Goal: Task Accomplishment & Management: Use online tool/utility

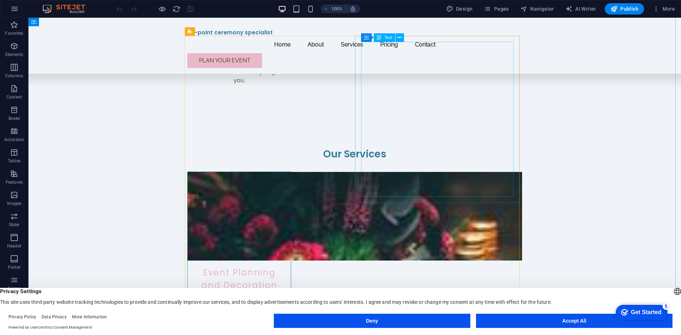
scroll to position [993, 0]
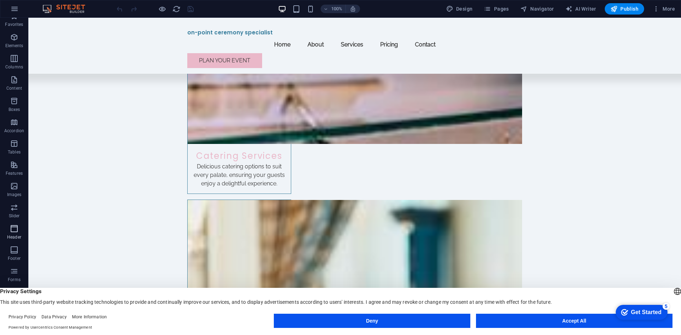
scroll to position [13, 0]
click at [14, 226] on icon "button" at bounding box center [14, 224] width 9 height 9
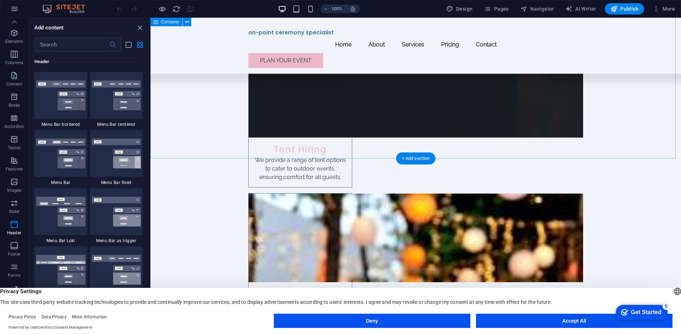
scroll to position [1391, 0]
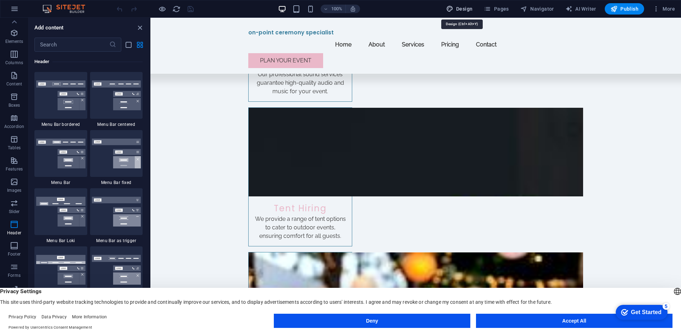
click at [462, 8] on span "Design" at bounding box center [459, 8] width 27 height 7
select select "px"
select select "200"
select select "px"
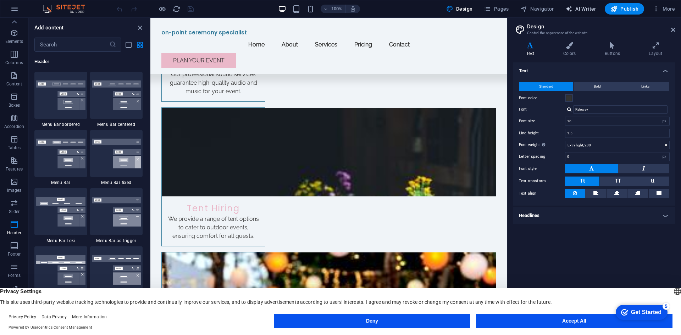
click at [585, 9] on span "AI Writer" at bounding box center [580, 8] width 31 height 7
select select "English"
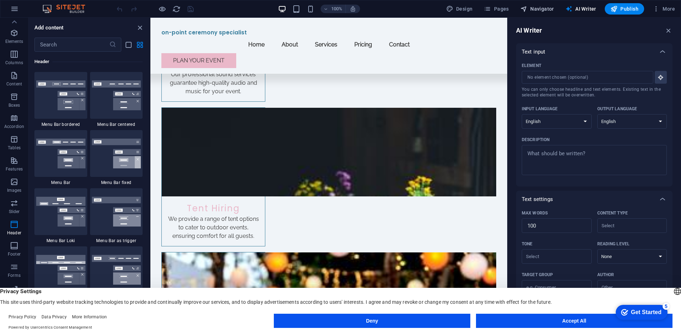
click at [545, 9] on span "Navigator" at bounding box center [537, 8] width 34 height 7
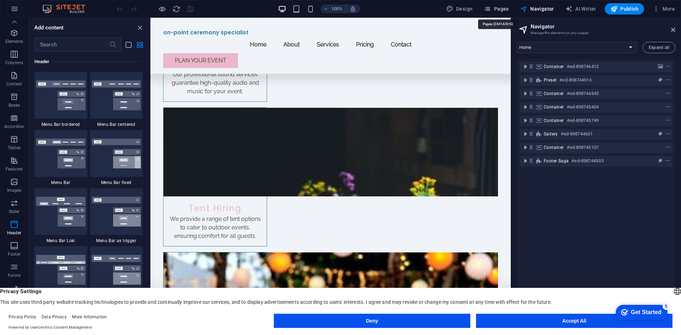
click at [491, 9] on icon "button" at bounding box center [487, 8] width 7 height 7
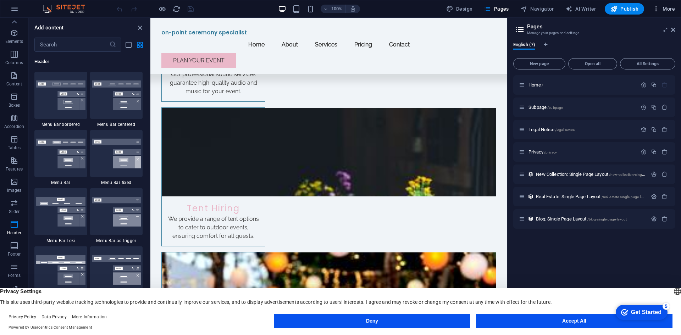
click at [666, 8] on span "More" at bounding box center [663, 8] width 22 height 7
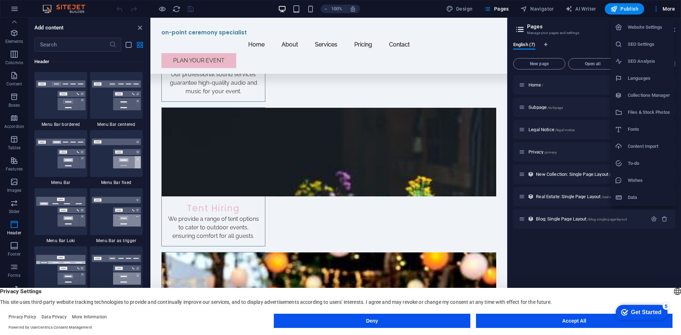
click at [405, 6] on div at bounding box center [340, 167] width 681 height 335
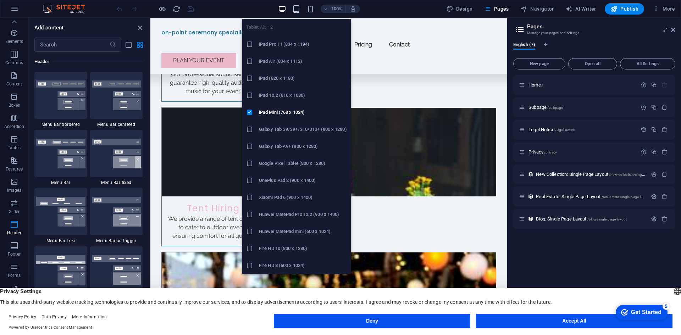
click at [300, 8] on icon "button" at bounding box center [296, 9] width 8 height 8
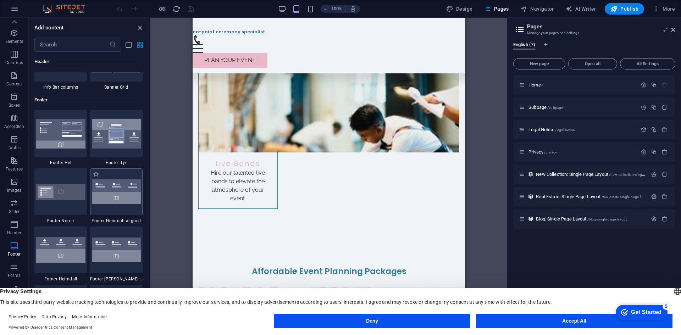
scroll to position [4625, 0]
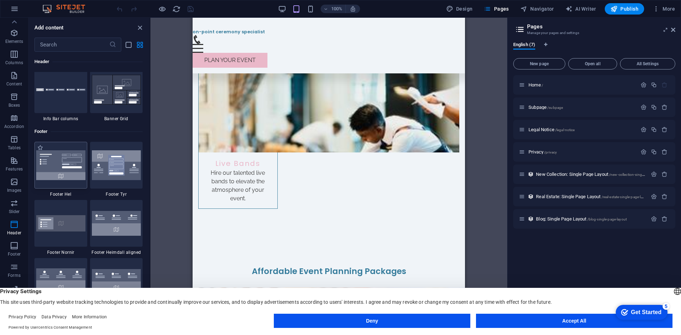
click at [53, 171] on img at bounding box center [60, 165] width 49 height 30
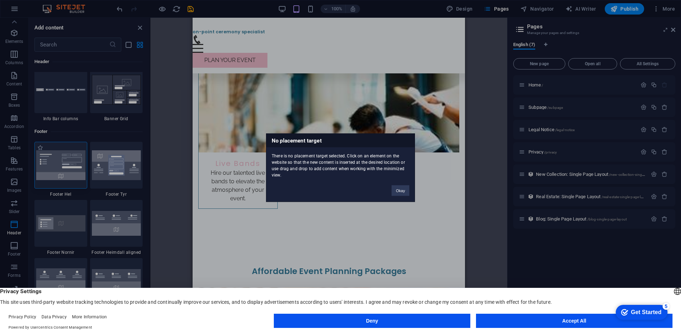
click at [59, 172] on div "No placement target There is no placement target selected. Click on an element …" at bounding box center [340, 167] width 681 height 335
click at [59, 172] on img at bounding box center [60, 165] width 49 height 30
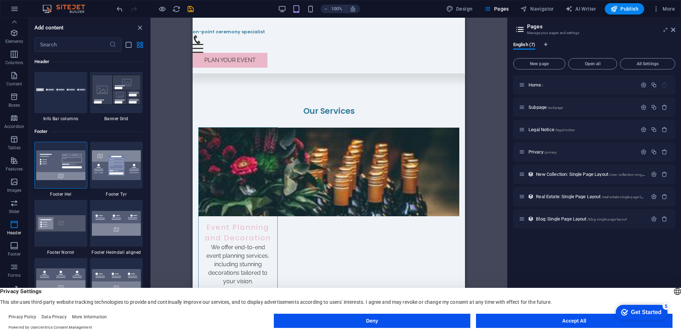
scroll to position [1089, 0]
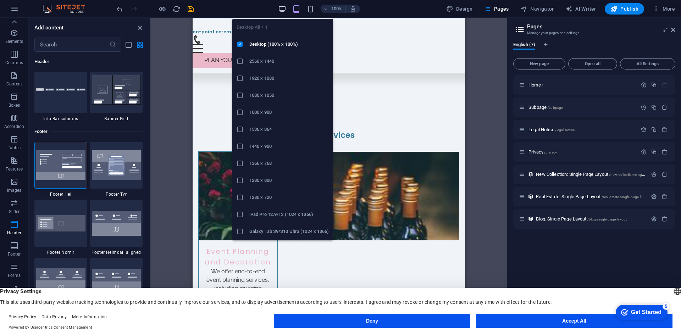
click at [284, 11] on icon "button" at bounding box center [282, 9] width 8 height 8
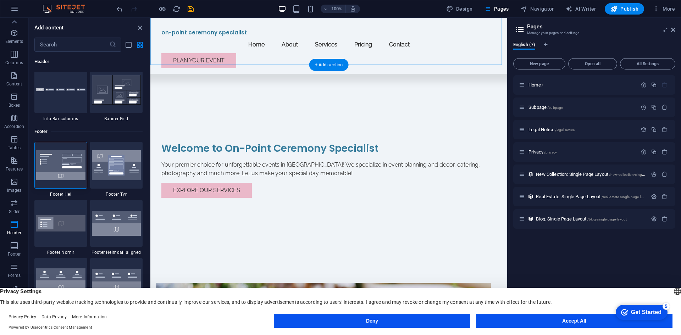
scroll to position [168, 0]
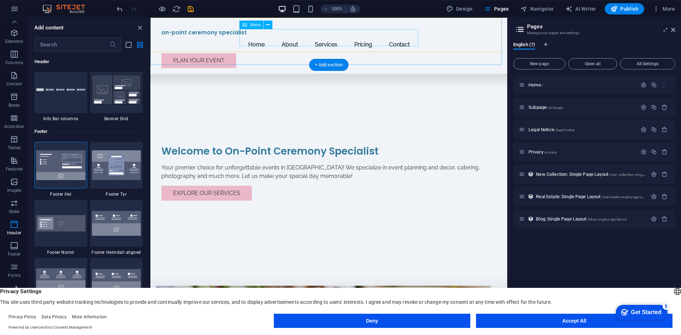
click at [300, 41] on nav "Home About Services Pricing Contact" at bounding box center [328, 44] width 335 height 17
click at [17, 166] on p "Features" at bounding box center [14, 169] width 17 height 6
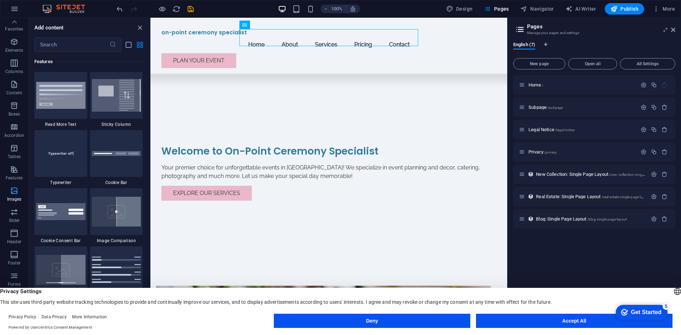
scroll to position [0, 0]
click at [11, 133] on icon "button" at bounding box center [14, 131] width 9 height 9
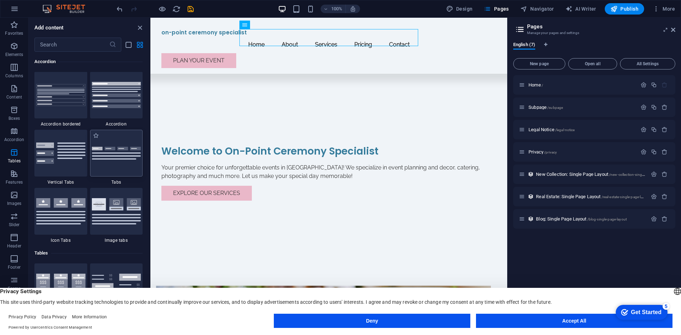
scroll to position [2264, 0]
click at [14, 116] on p "Boxes" at bounding box center [15, 119] width 12 height 6
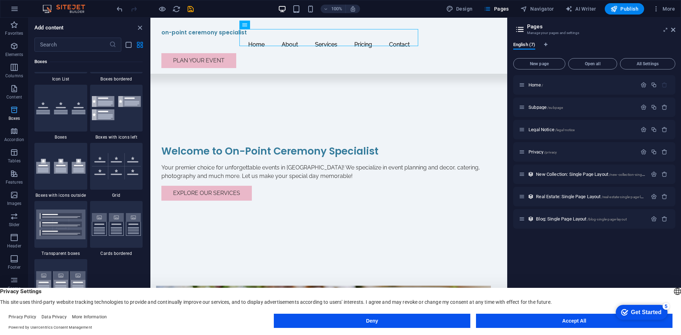
scroll to position [1956, 0]
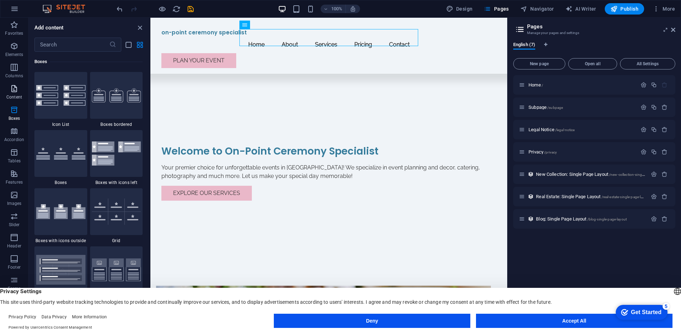
click at [14, 96] on p "Content" at bounding box center [14, 97] width 16 height 6
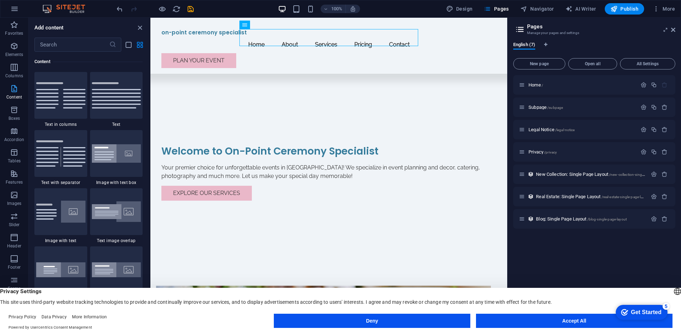
scroll to position [1241, 0]
click at [15, 110] on icon "button" at bounding box center [14, 110] width 9 height 9
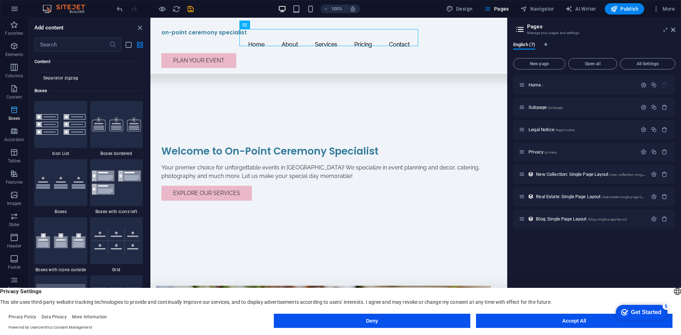
scroll to position [1956, 0]
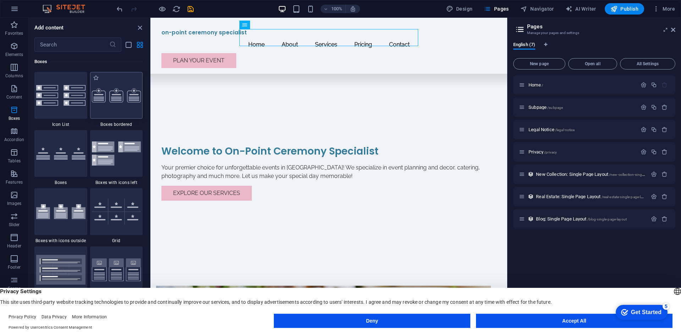
click at [119, 99] on img at bounding box center [116, 95] width 49 height 14
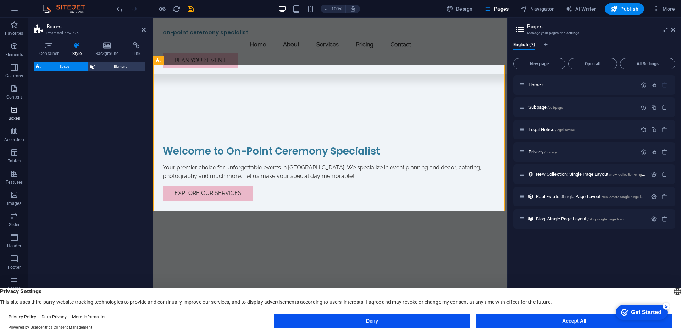
select select "rem"
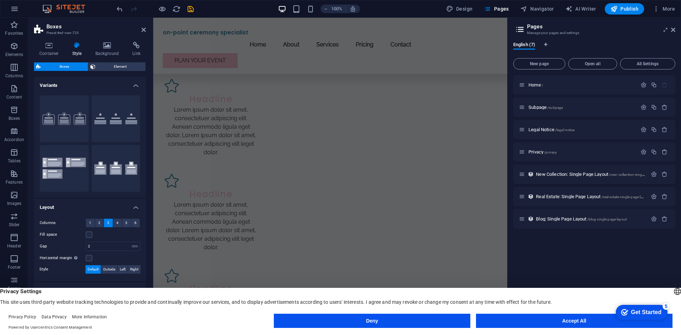
scroll to position [558, 0]
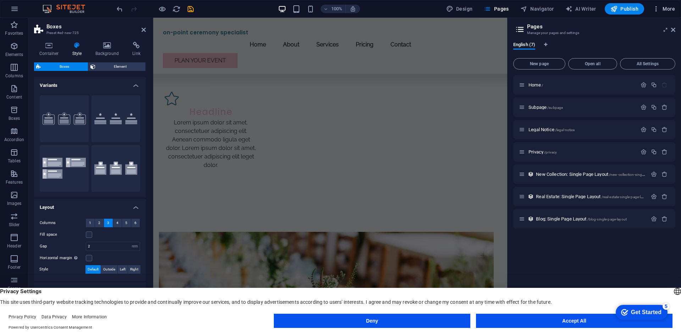
click at [671, 8] on span "More" at bounding box center [663, 8] width 22 height 7
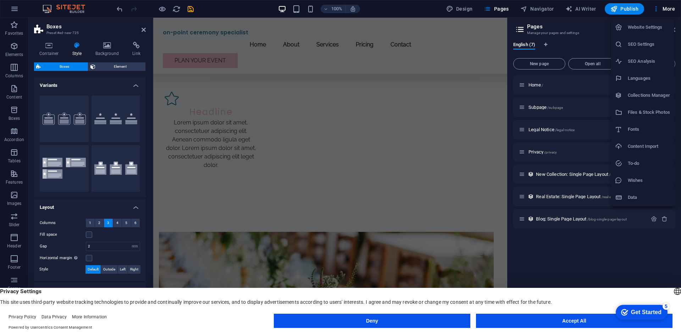
click at [14, 8] on div at bounding box center [340, 167] width 681 height 335
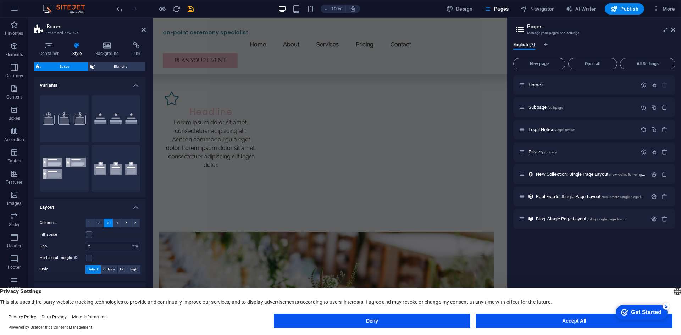
click at [72, 8] on img at bounding box center [67, 9] width 53 height 9
drag, startPoint x: 118, startPoint y: 9, endPoint x: 96, endPoint y: 25, distance: 27.9
click at [118, 9] on icon "undo" at bounding box center [120, 9] width 8 height 8
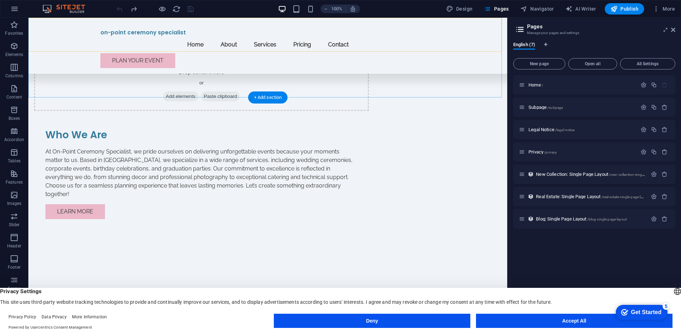
scroll to position [135, 0]
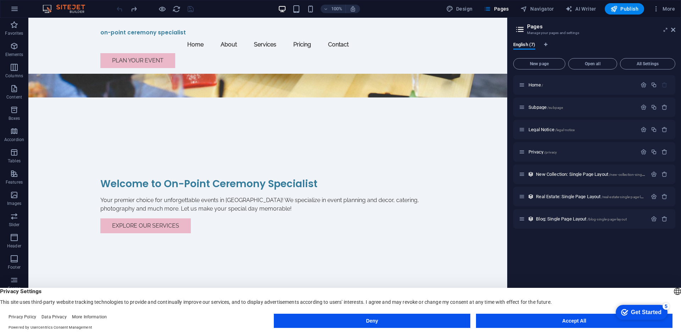
click at [69, 7] on img at bounding box center [67, 9] width 53 height 9
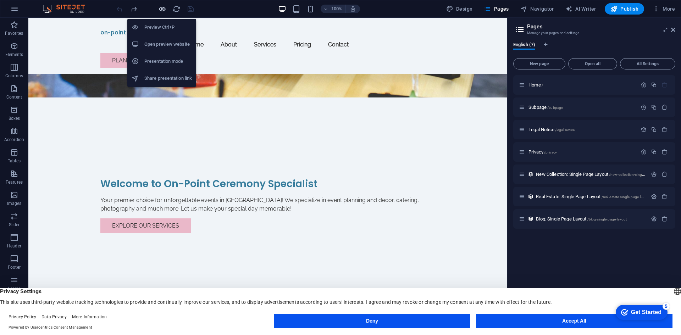
click at [161, 9] on icon "button" at bounding box center [162, 9] width 8 height 8
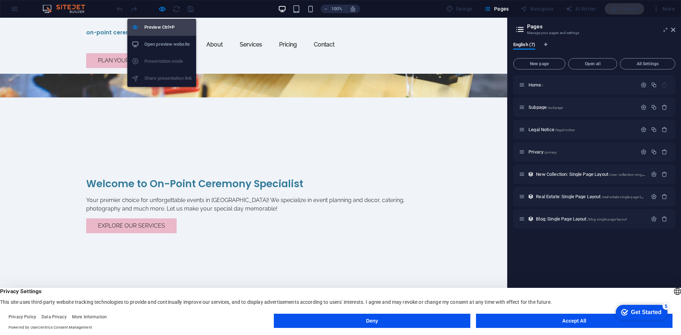
click at [159, 27] on h6 "Preview Ctrl+P" at bounding box center [168, 27] width 48 height 9
